Goal: Information Seeking & Learning: Learn about a topic

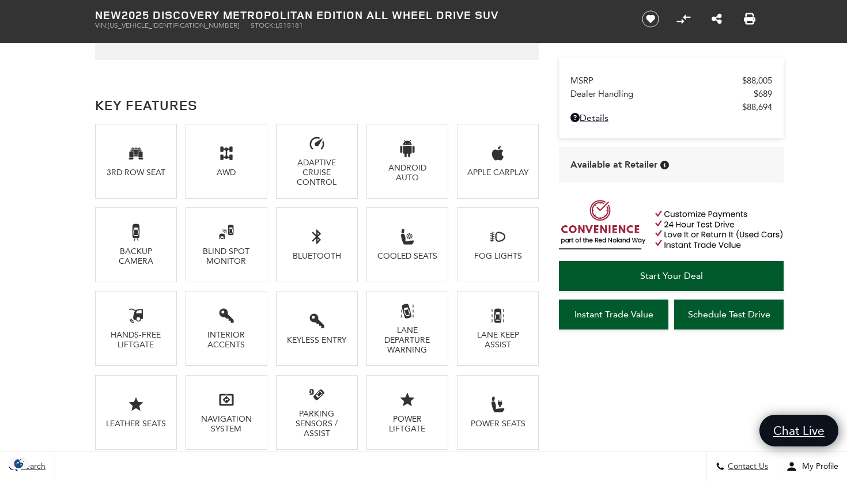
scroll to position [755, 0]
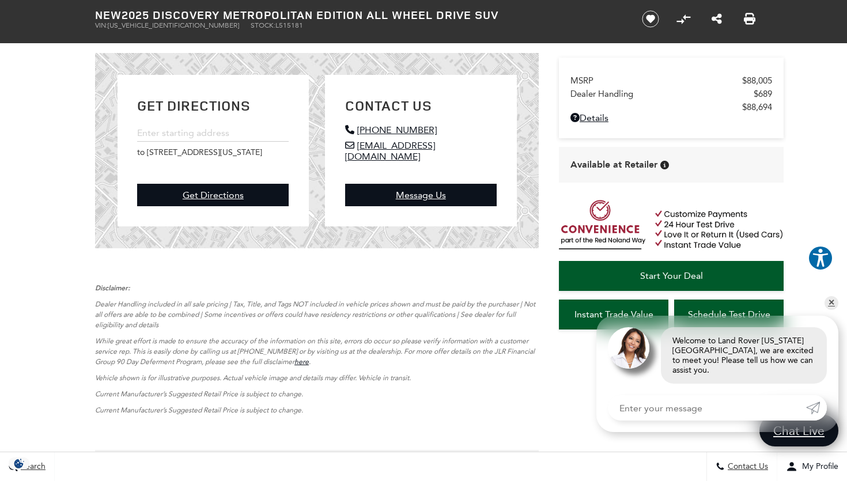
scroll to position [0, 0]
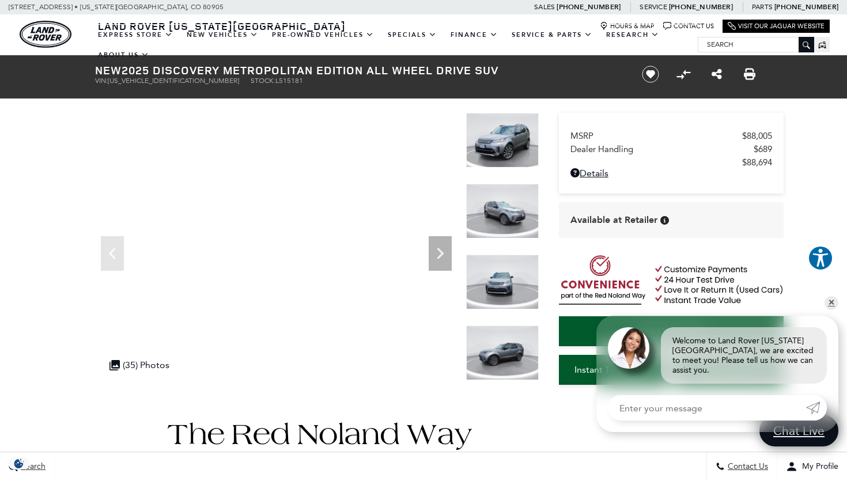
click at [515, 142] on img at bounding box center [502, 140] width 73 height 55
click at [511, 211] on img at bounding box center [502, 211] width 73 height 55
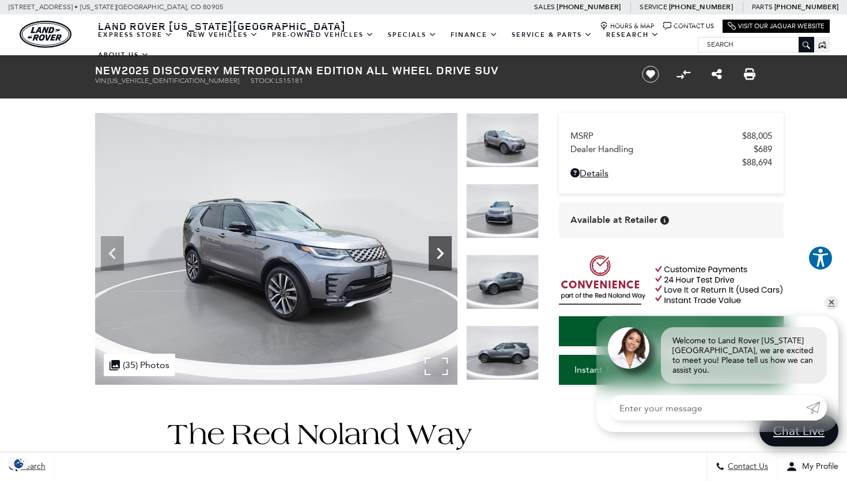
click at [437, 253] on icon "Next" at bounding box center [440, 253] width 23 height 23
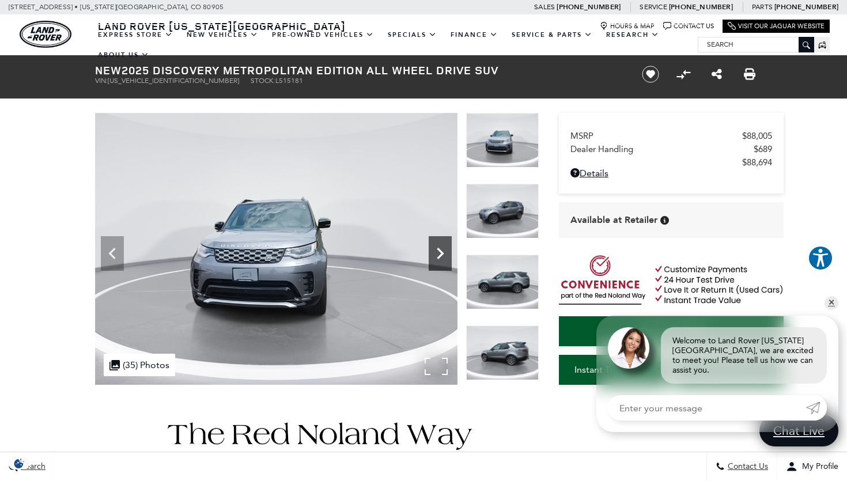
click at [437, 253] on icon "Next" at bounding box center [440, 253] width 23 height 23
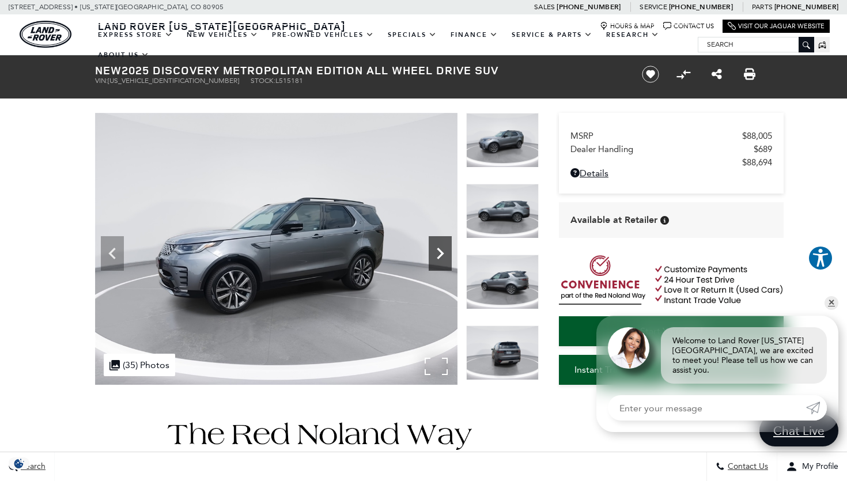
click at [437, 253] on icon "Next" at bounding box center [440, 253] width 23 height 23
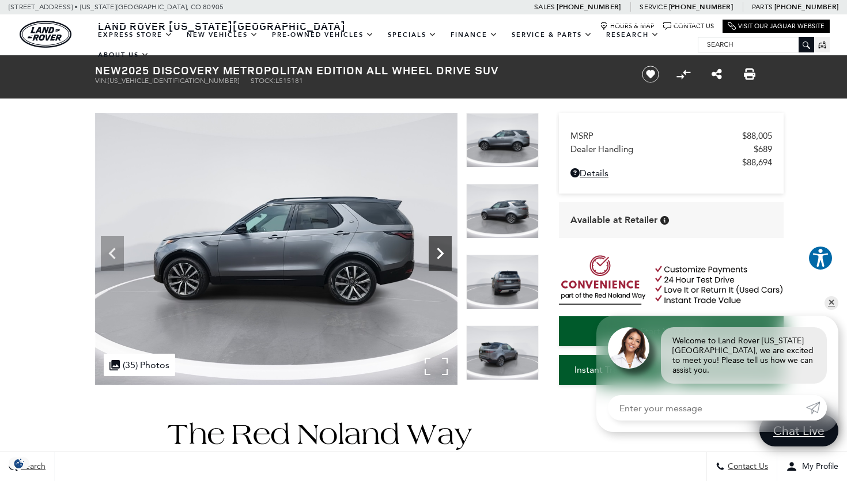
click at [437, 253] on icon "Next" at bounding box center [440, 253] width 23 height 23
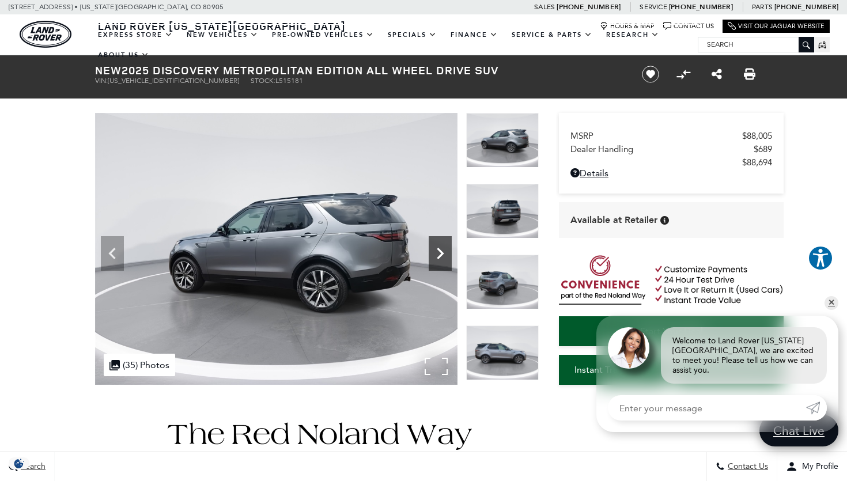
click at [437, 253] on icon "Next" at bounding box center [440, 253] width 23 height 23
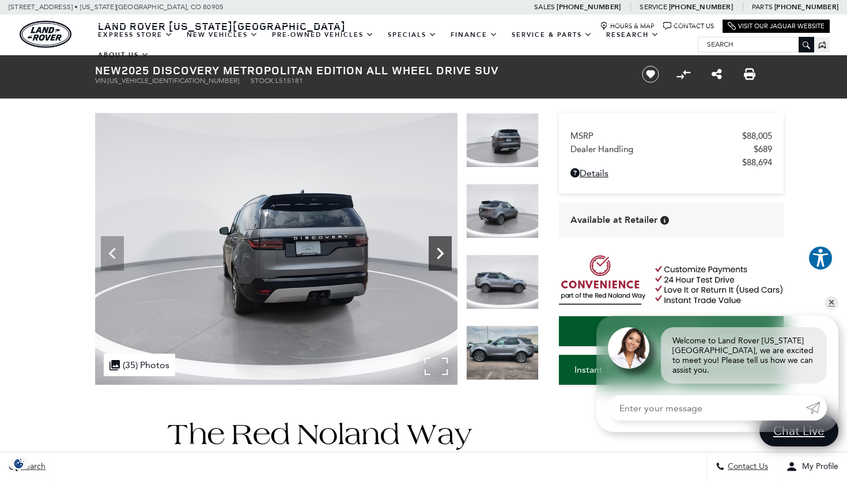
click at [437, 253] on icon "Next" at bounding box center [440, 253] width 23 height 23
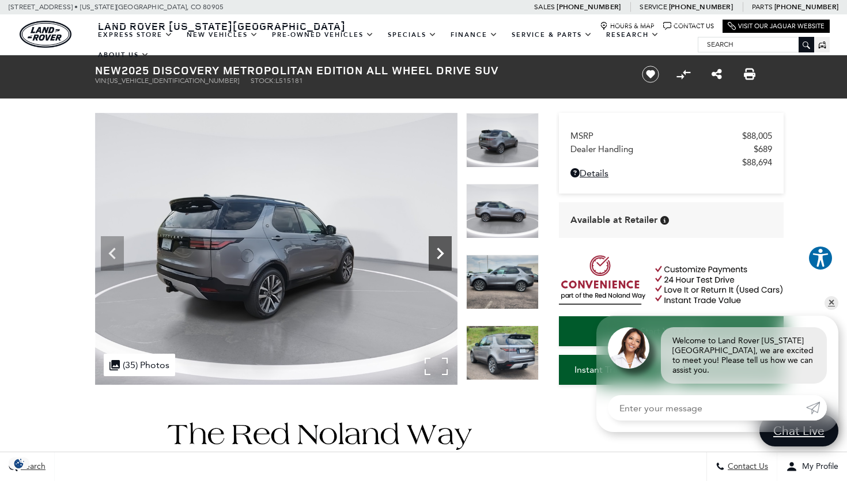
click at [437, 253] on icon "Next" at bounding box center [440, 253] width 23 height 23
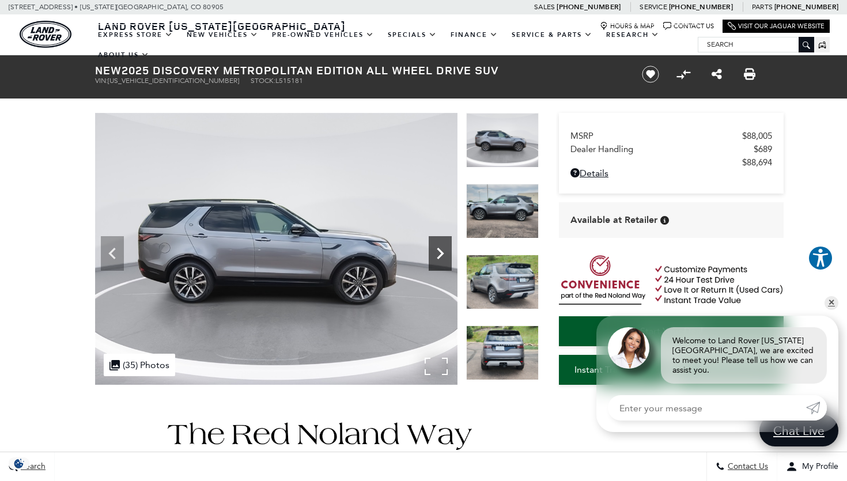
click at [437, 253] on icon "Next" at bounding box center [440, 253] width 23 height 23
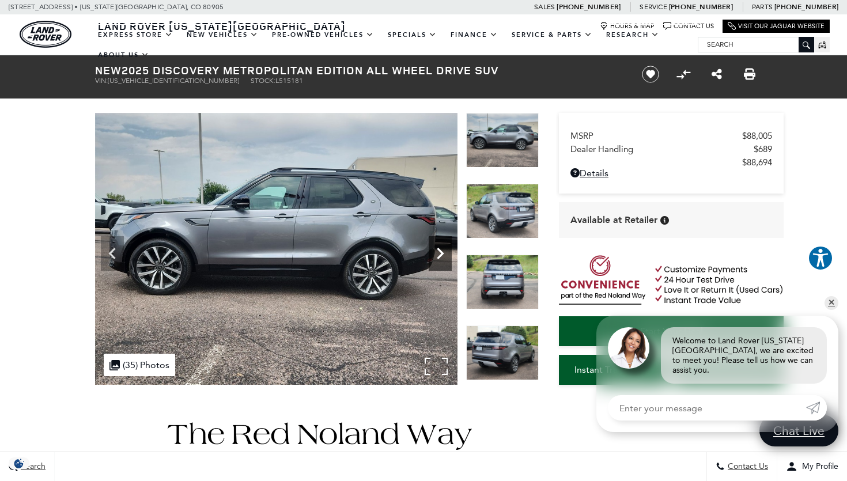
click at [437, 253] on icon "Next" at bounding box center [440, 253] width 23 height 23
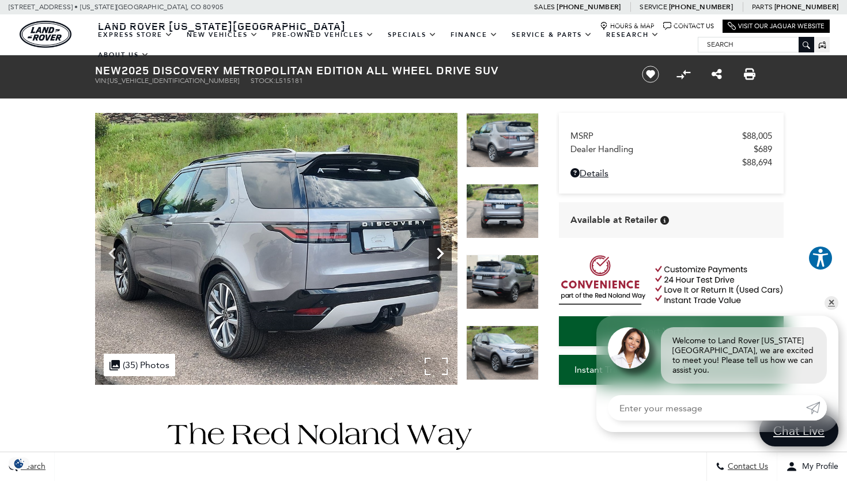
click at [437, 253] on icon "Next" at bounding box center [440, 253] width 23 height 23
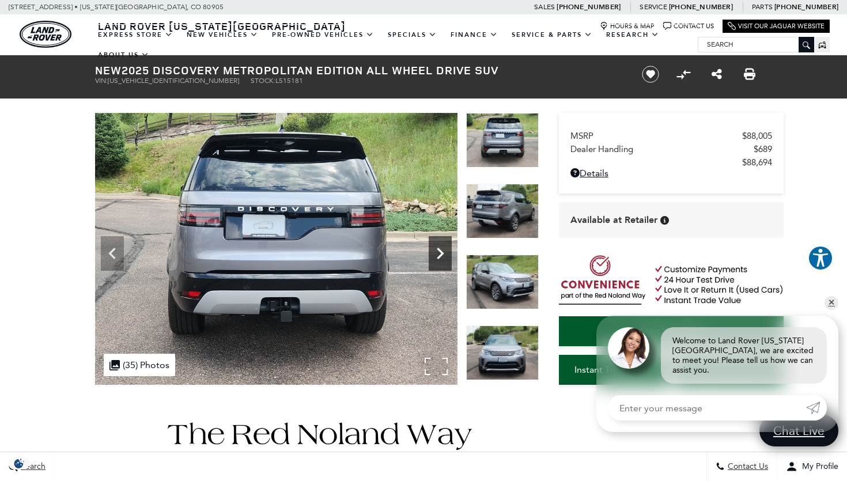
click at [437, 253] on icon "Next" at bounding box center [440, 253] width 23 height 23
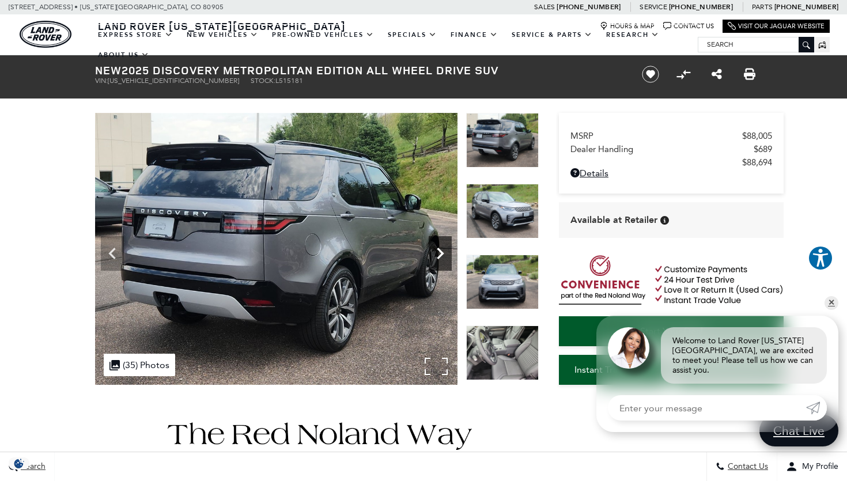
click at [437, 253] on icon "Next" at bounding box center [440, 253] width 23 height 23
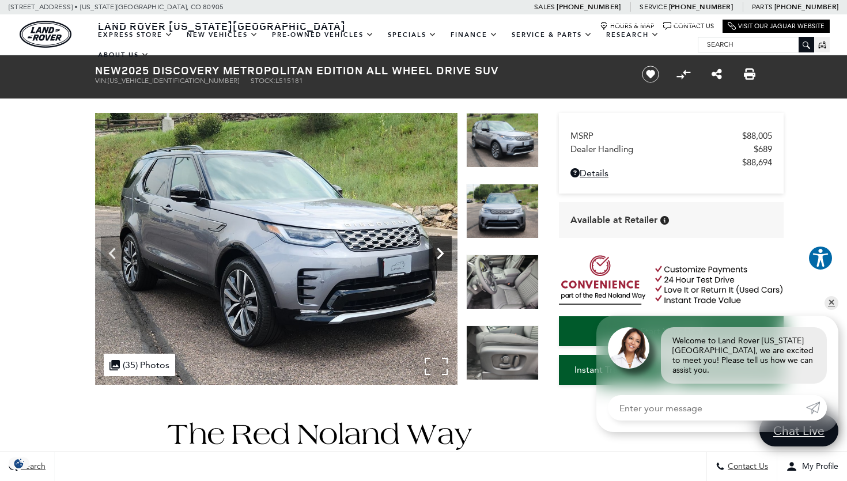
click at [437, 253] on icon "Next" at bounding box center [440, 253] width 23 height 23
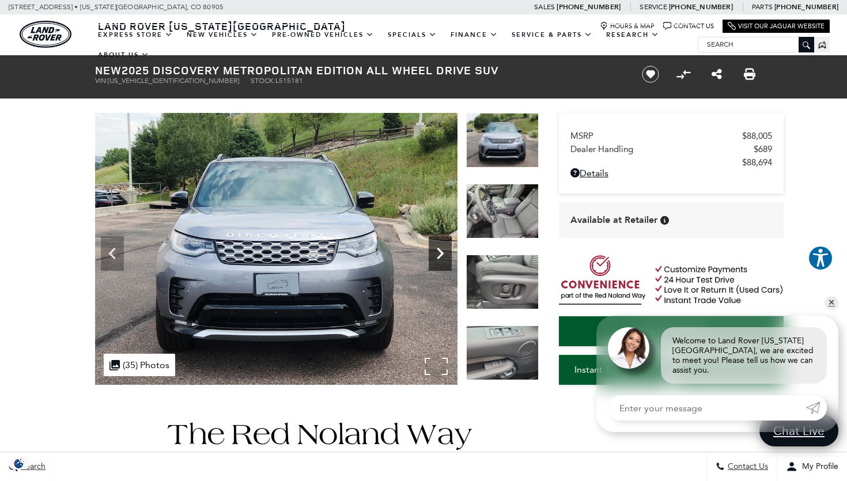
click at [437, 253] on icon "Next" at bounding box center [440, 253] width 23 height 23
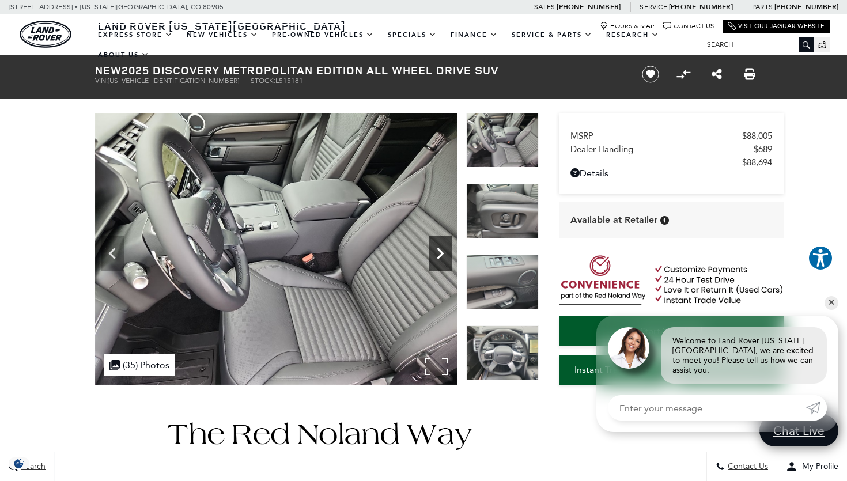
click at [437, 253] on icon "Next" at bounding box center [440, 253] width 23 height 23
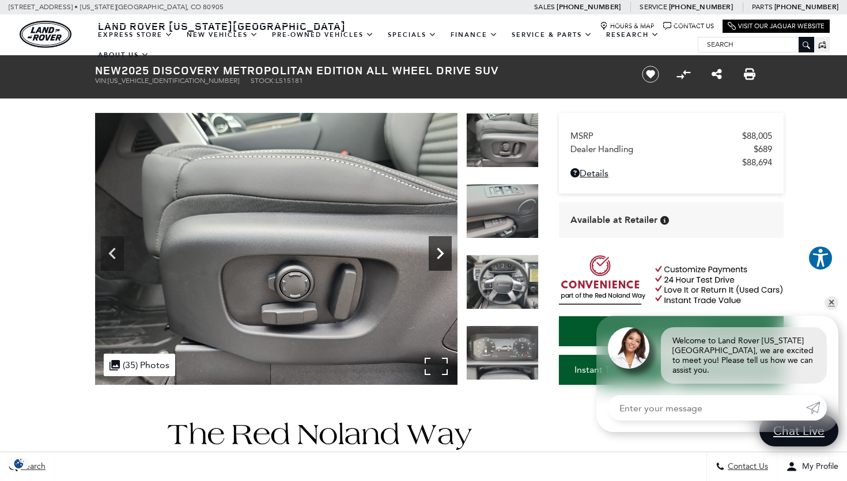
click at [437, 253] on icon "Next" at bounding box center [440, 253] width 23 height 23
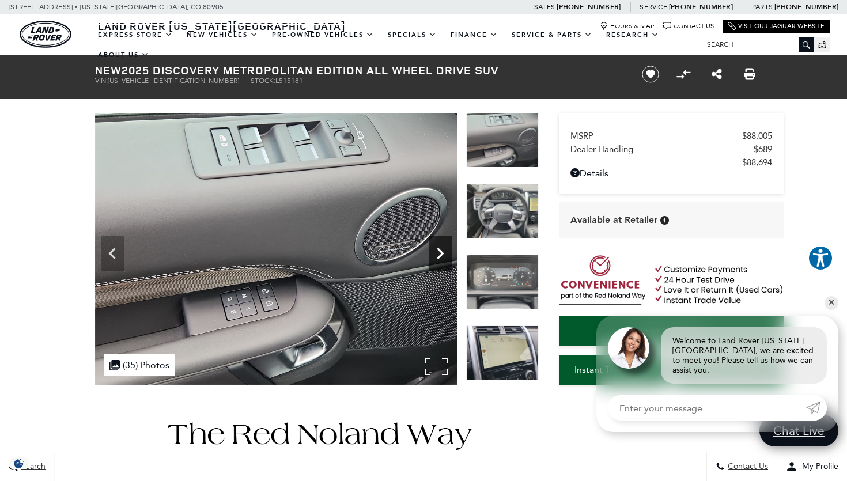
click at [437, 253] on icon "Next" at bounding box center [440, 253] width 23 height 23
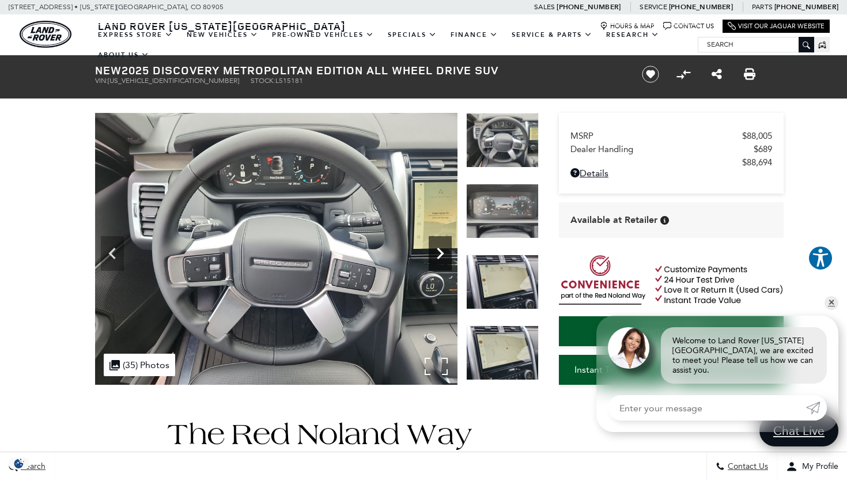
click at [437, 253] on icon "Next" at bounding box center [440, 253] width 23 height 23
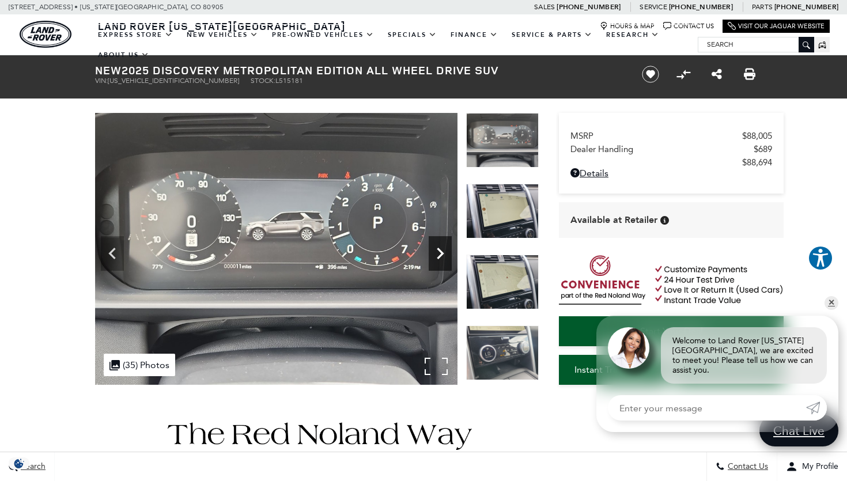
click at [437, 253] on icon "Next" at bounding box center [440, 253] width 23 height 23
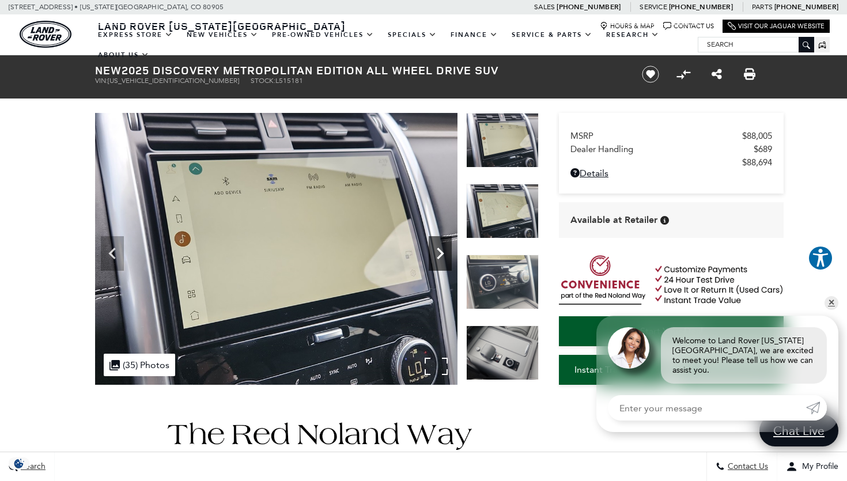
click at [437, 253] on icon "Next" at bounding box center [440, 253] width 23 height 23
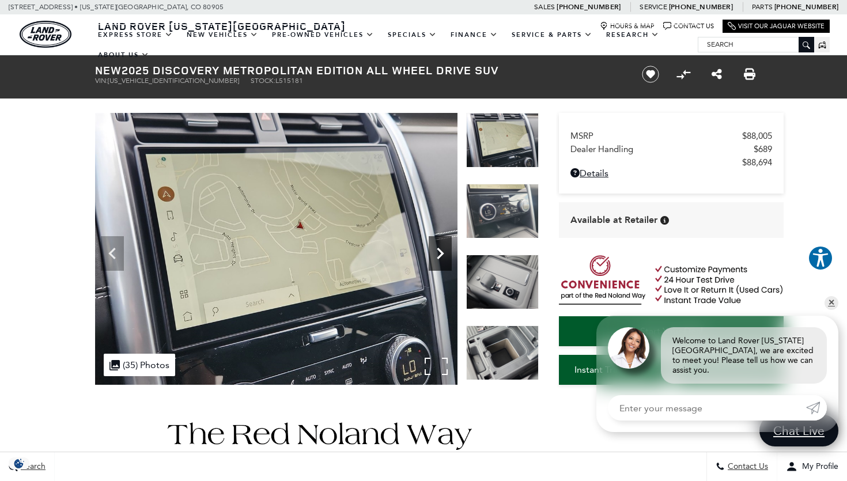
click at [437, 253] on icon "Next" at bounding box center [440, 253] width 23 height 23
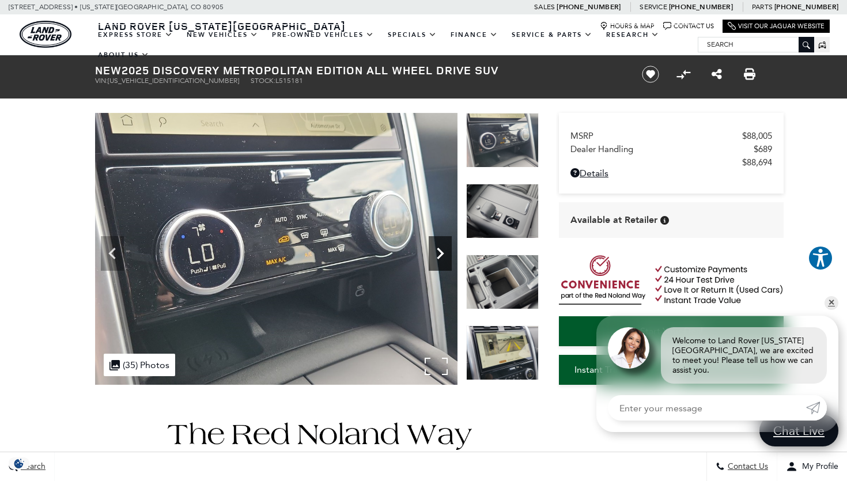
click at [437, 253] on icon "Next" at bounding box center [440, 253] width 23 height 23
